Goal: Task Accomplishment & Management: Complete application form

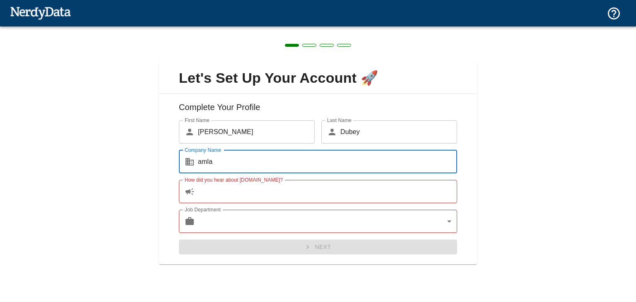
type input "amla"
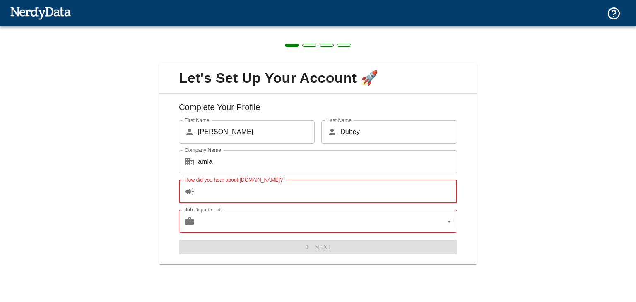
click at [240, 191] on input "How did you hear about [DOMAIN_NAME]?" at bounding box center [327, 191] width 259 height 23
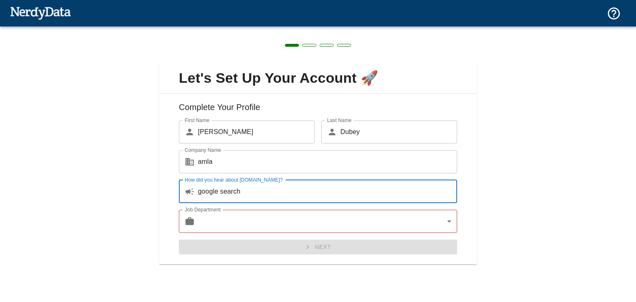
type input "google search"
click at [238, 29] on body "Technologies Domains Pricing Products Create a Report Create a list of websites…" at bounding box center [318, 14] width 636 height 29
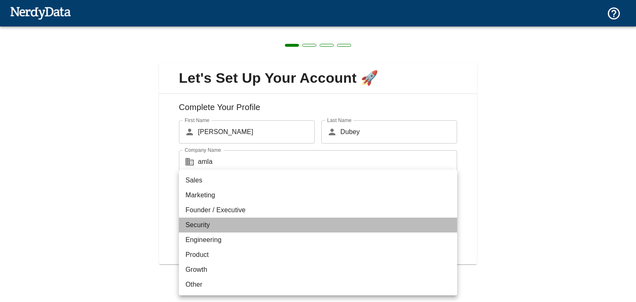
click at [233, 228] on li "Security" at bounding box center [318, 225] width 278 height 15
type input "security"
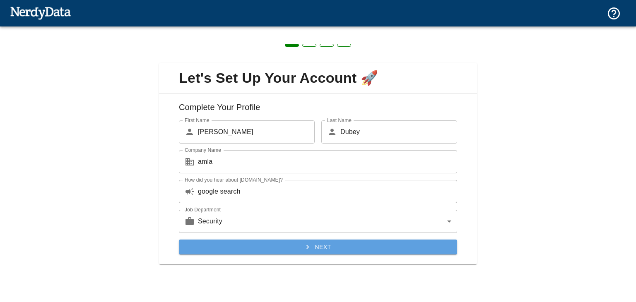
click at [371, 254] on button "Next" at bounding box center [318, 247] width 278 height 15
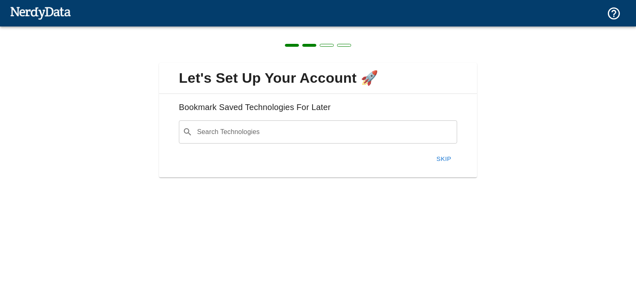
click at [290, 135] on input "Search Technologies" at bounding box center [324, 132] width 257 height 16
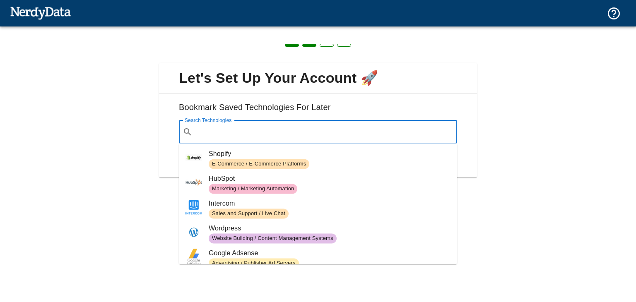
click at [503, 116] on div "Let's Set Up Your Account 🚀 Bookmark Saved Technologies For Later Search Techno…" at bounding box center [318, 115] width 636 height 178
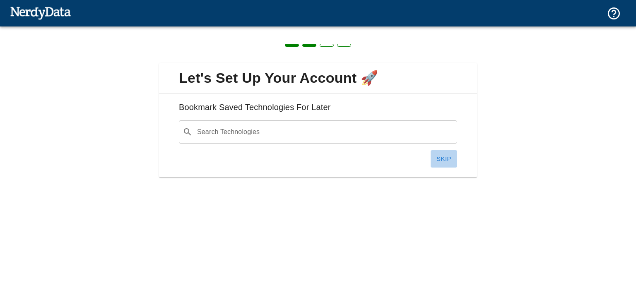
click at [445, 158] on button "Skip" at bounding box center [443, 158] width 26 height 17
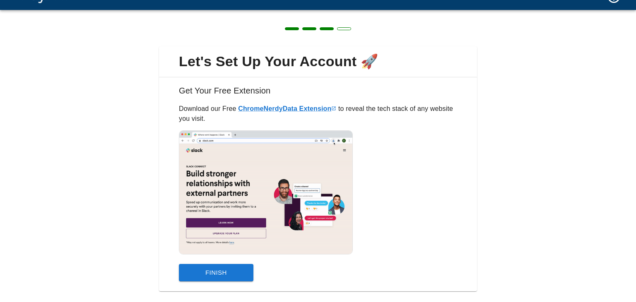
scroll to position [32, 0]
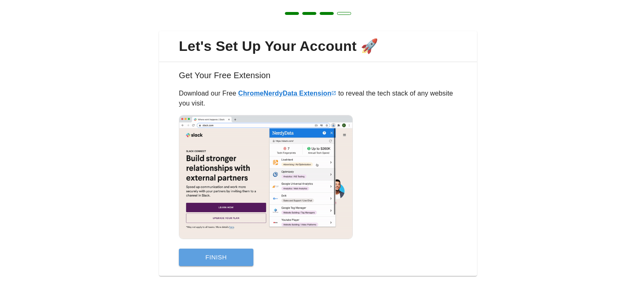
click at [235, 260] on button "Finish" at bounding box center [216, 257] width 74 height 17
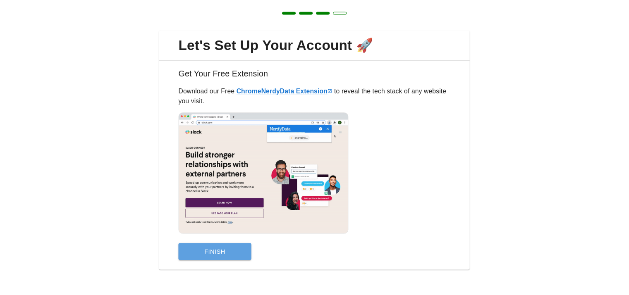
scroll to position [0, 0]
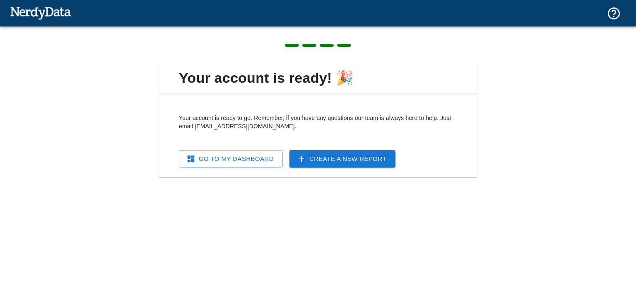
click at [259, 164] on link "Go To My Dashboard" at bounding box center [231, 158] width 104 height 17
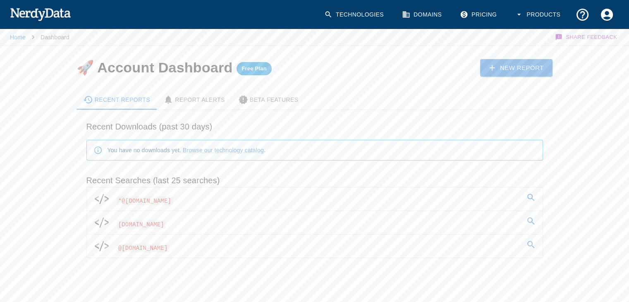
click at [139, 248] on span "@[DOMAIN_NAME]" at bounding box center [143, 248] width 53 height 9
